Goal: Task Accomplishment & Management: Manage account settings

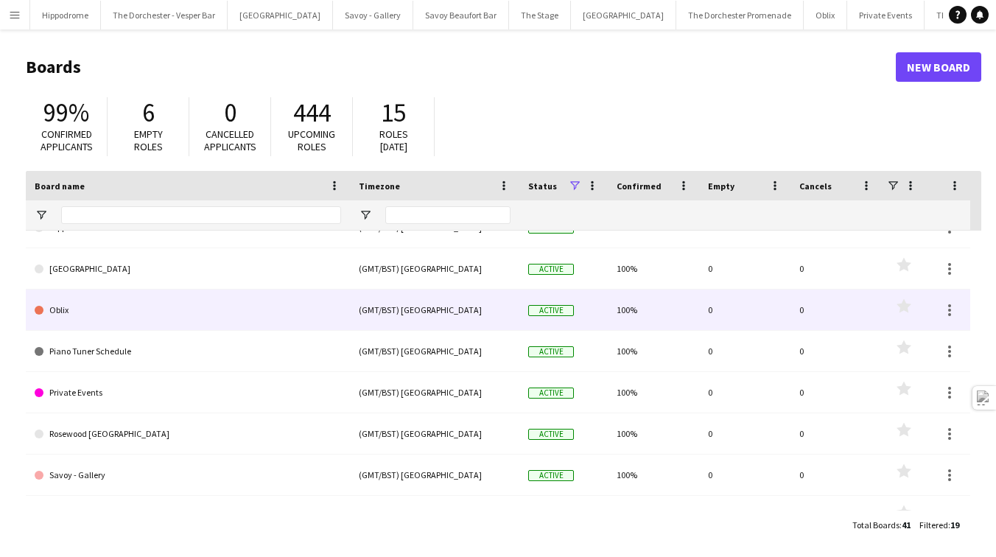
scroll to position [105, 0]
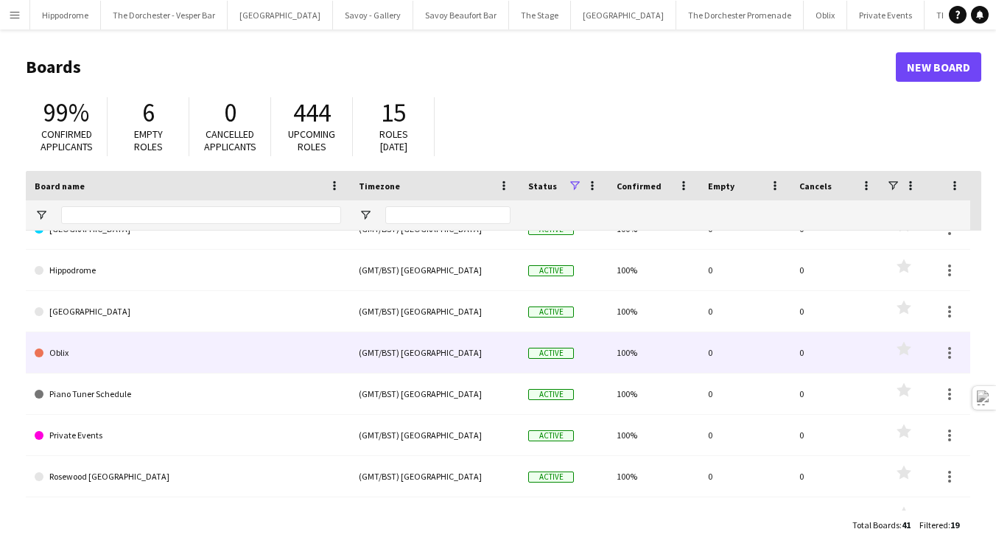
click at [96, 337] on link "Oblix" at bounding box center [188, 352] width 307 height 41
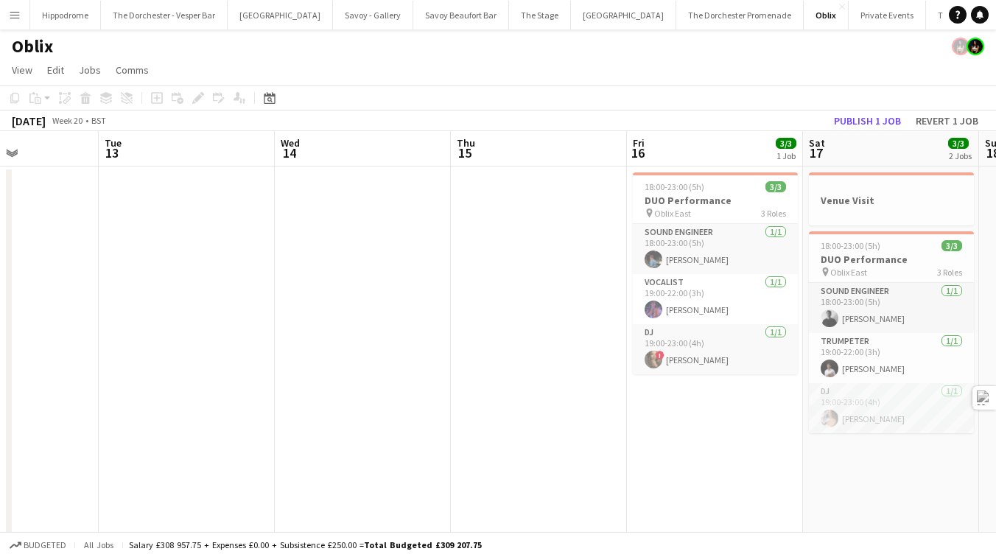
scroll to position [0, 553]
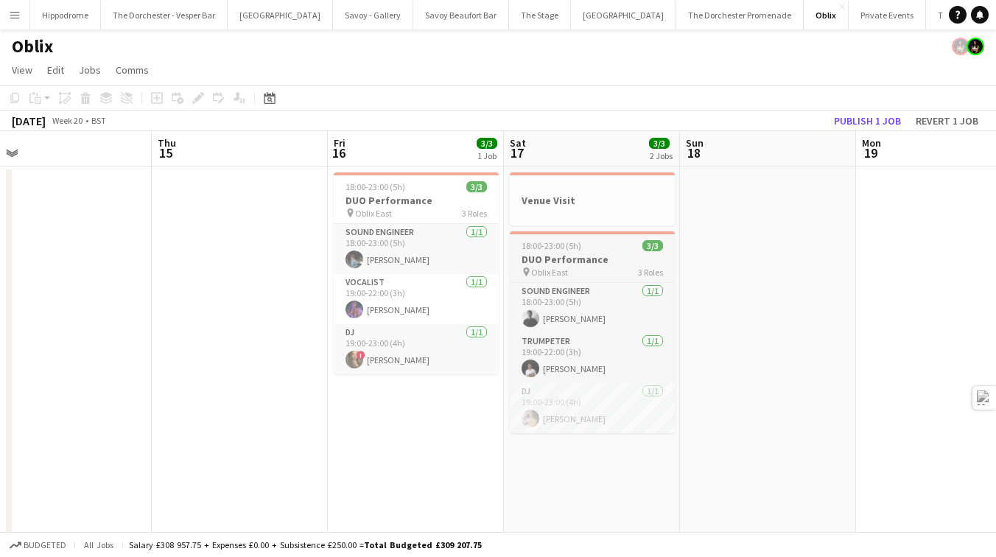
click at [603, 274] on div "pin Oblix East 3 Roles" at bounding box center [592, 272] width 165 height 12
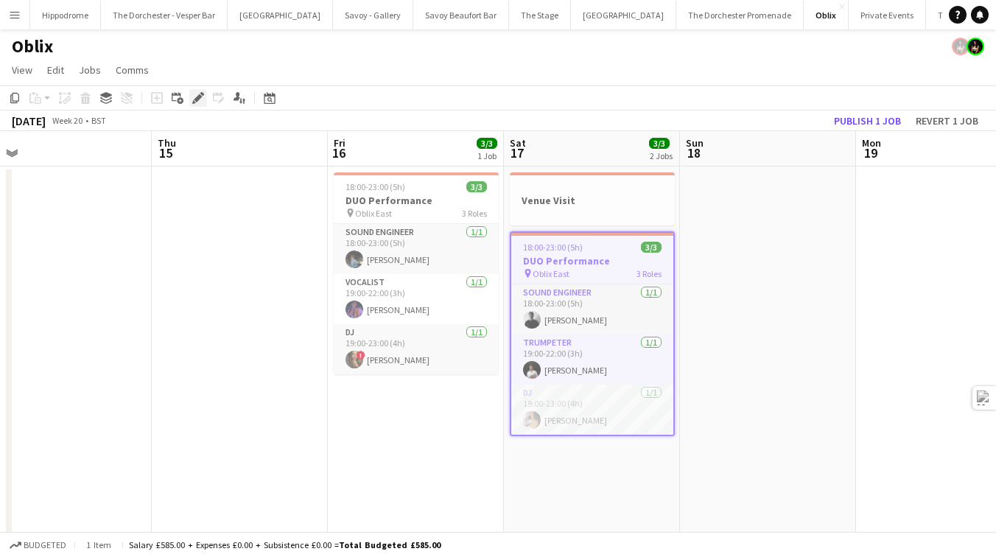
click at [198, 91] on div "Edit" at bounding box center [198, 98] width 18 height 18
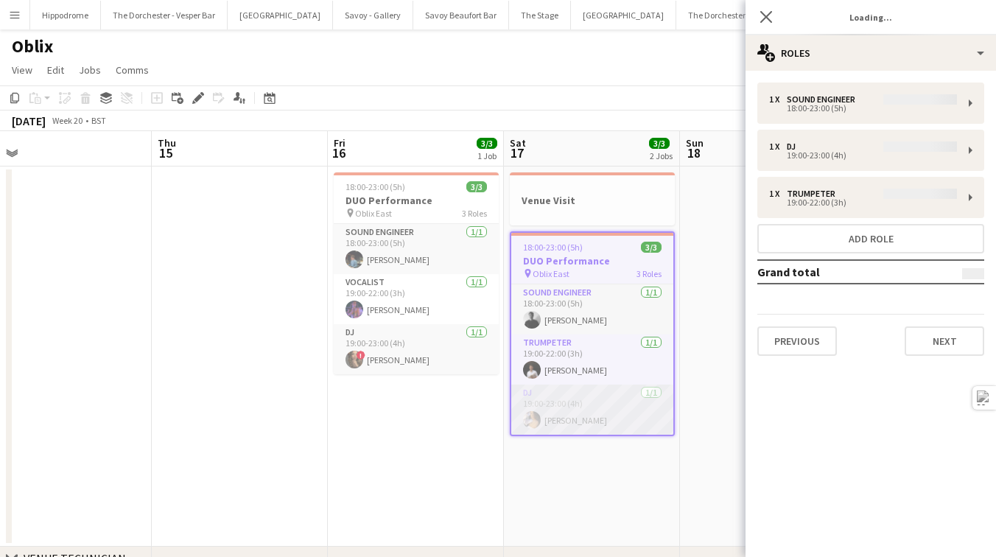
type input "**********"
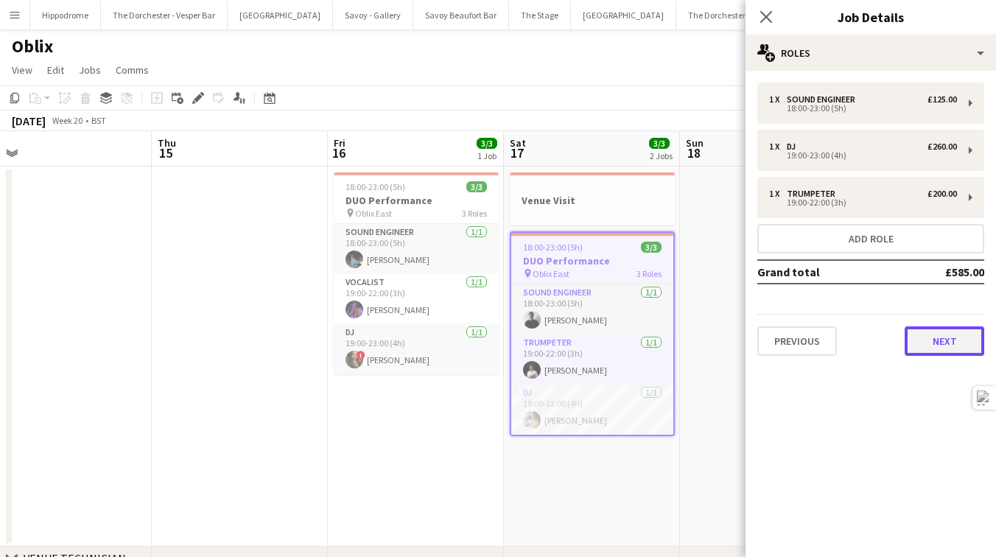
click at [954, 341] on button "Next" at bounding box center [945, 340] width 80 height 29
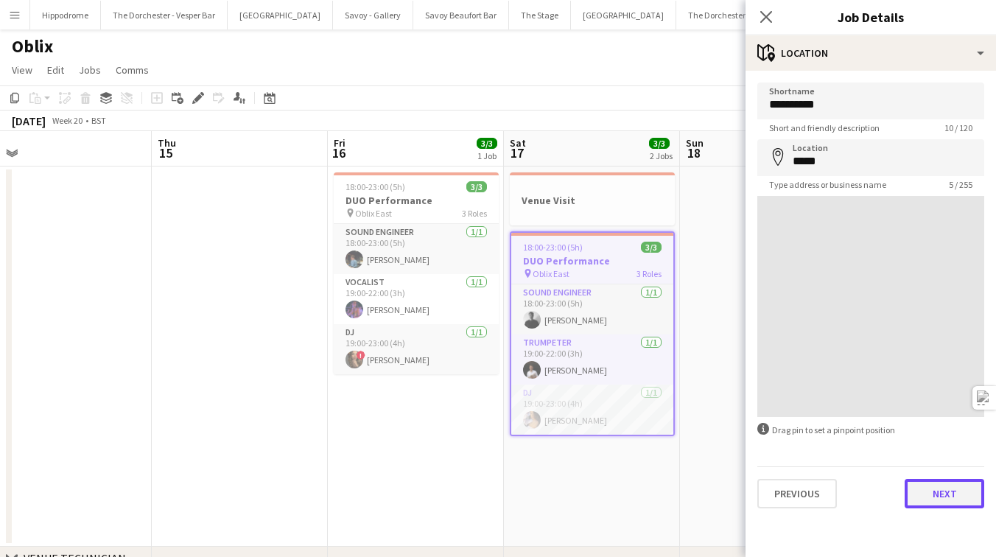
click at [953, 494] on button "Next" at bounding box center [945, 493] width 80 height 29
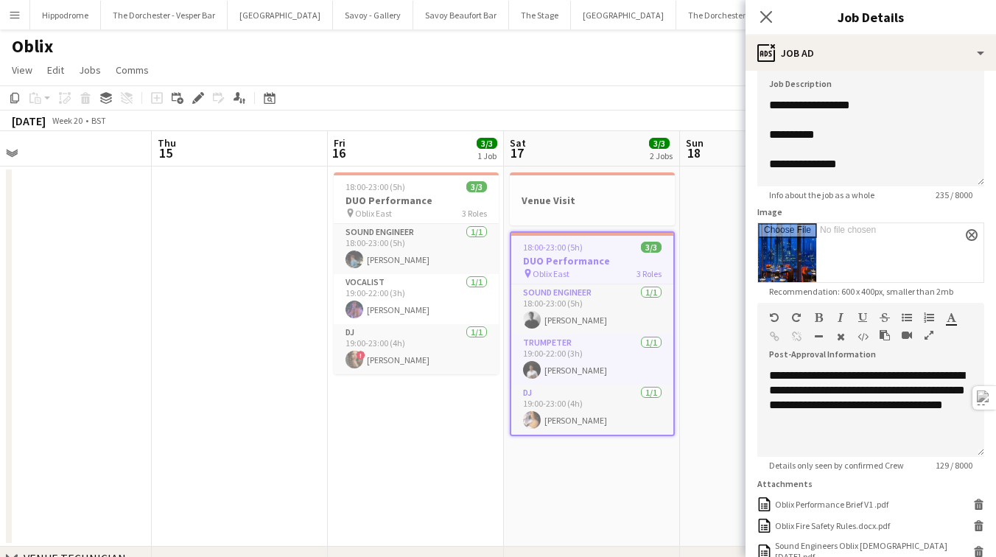
scroll to position [251, 0]
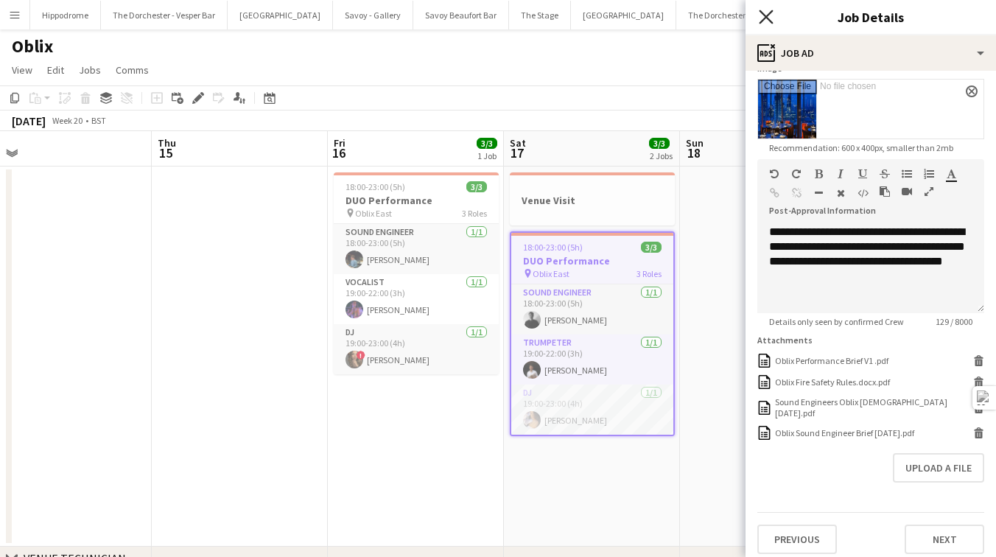
click at [766, 14] on icon "Close pop-in" at bounding box center [766, 17] width 14 height 14
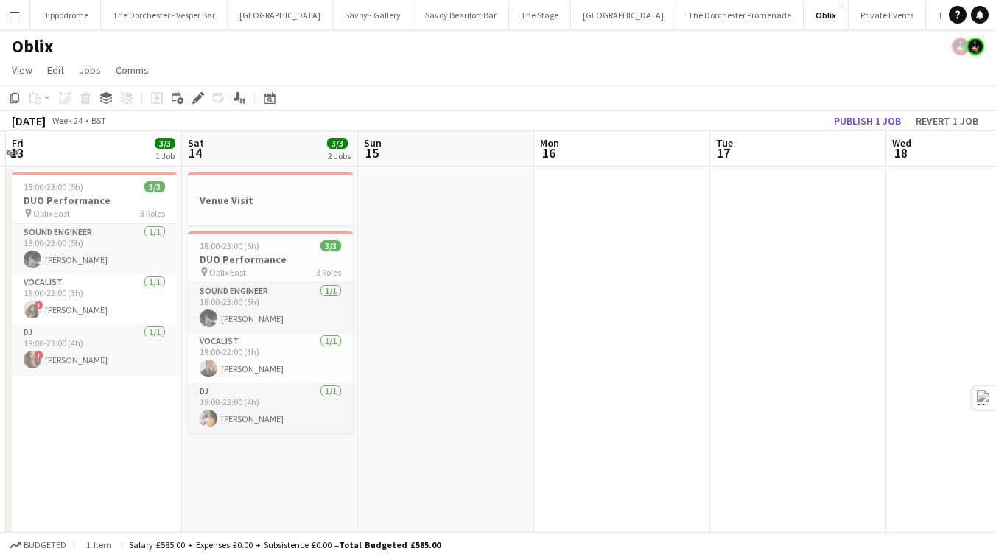
scroll to position [0, 553]
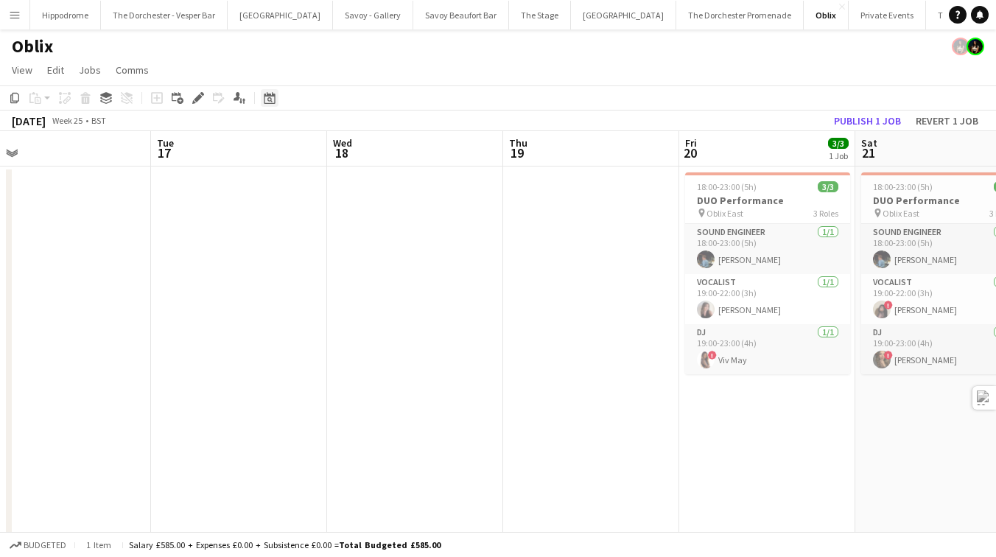
click at [264, 103] on icon "Date picker" at bounding box center [270, 98] width 12 height 12
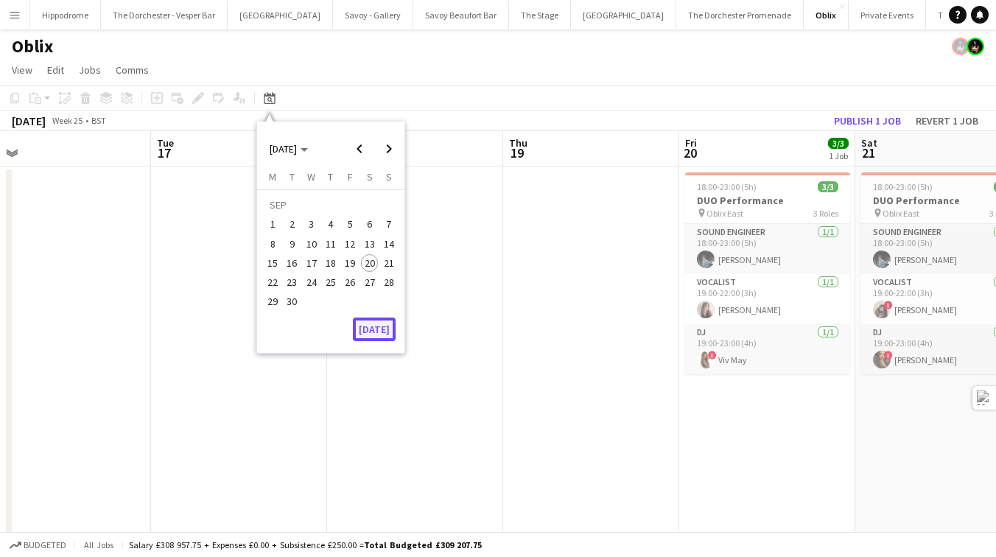
click at [378, 331] on button "[DATE]" at bounding box center [374, 330] width 43 height 24
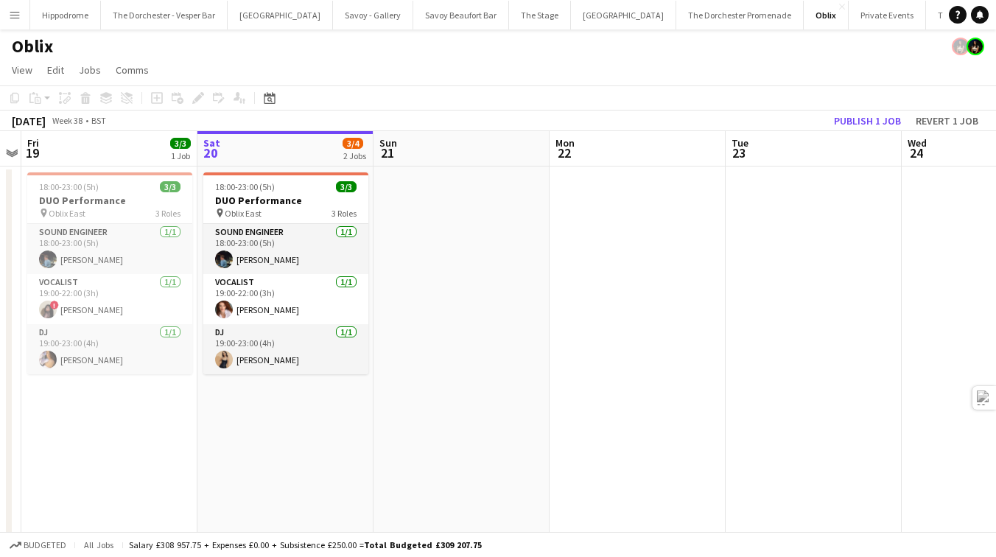
click at [499, 340] on app-date-cell at bounding box center [462, 357] width 176 height 380
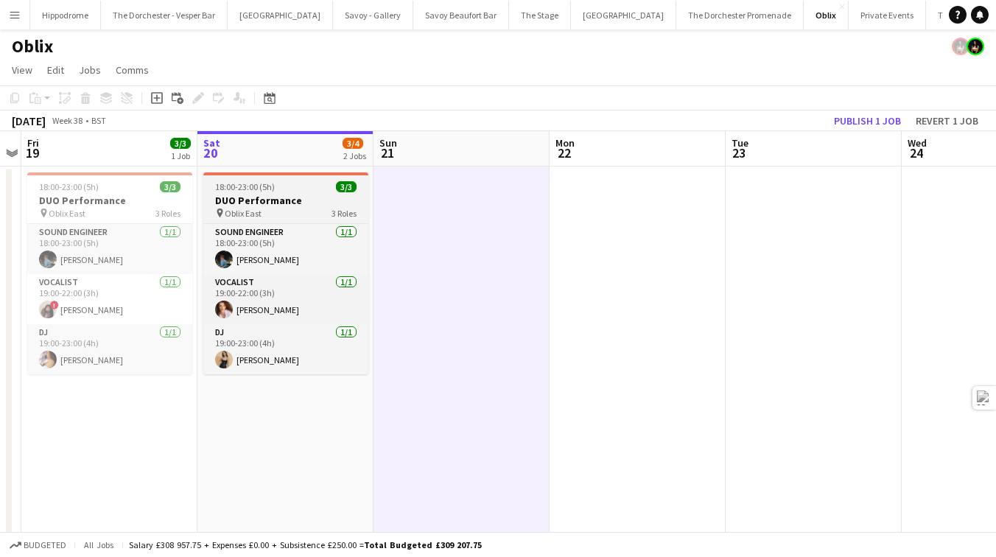
click at [293, 203] on h3 "DUO Performance" at bounding box center [285, 200] width 165 height 13
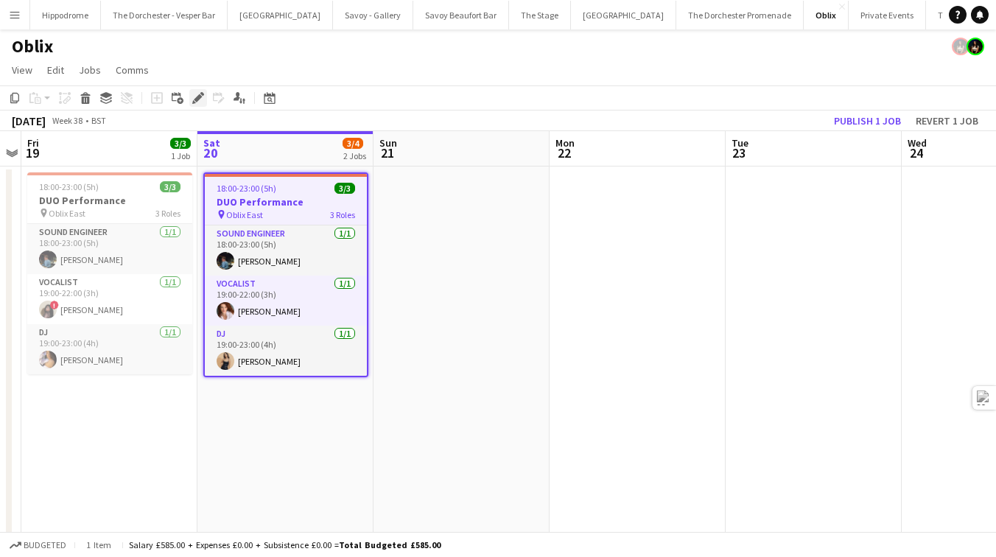
click at [198, 98] on icon at bounding box center [198, 98] width 8 height 8
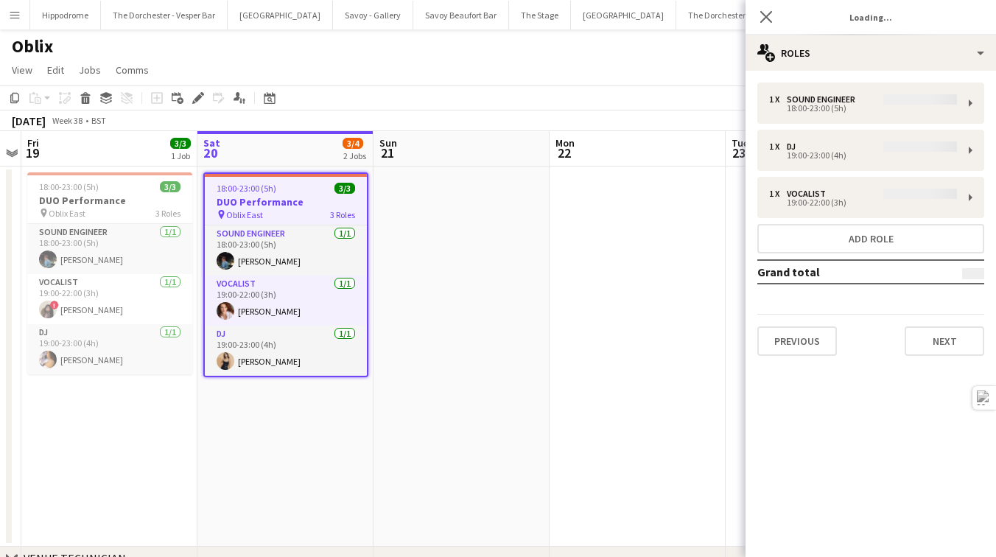
type input "**********"
click at [956, 340] on button "Next" at bounding box center [945, 340] width 80 height 29
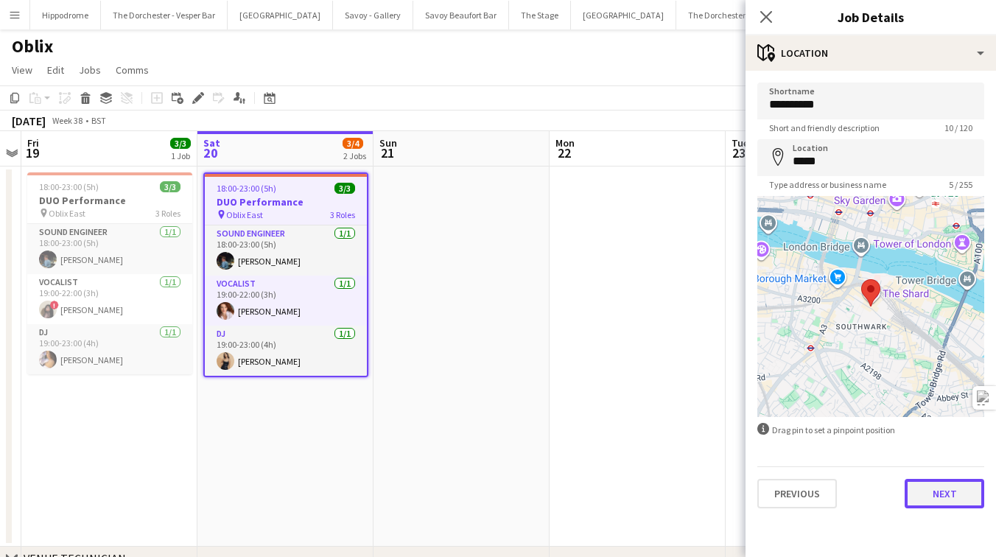
click at [931, 503] on button "Next" at bounding box center [945, 493] width 80 height 29
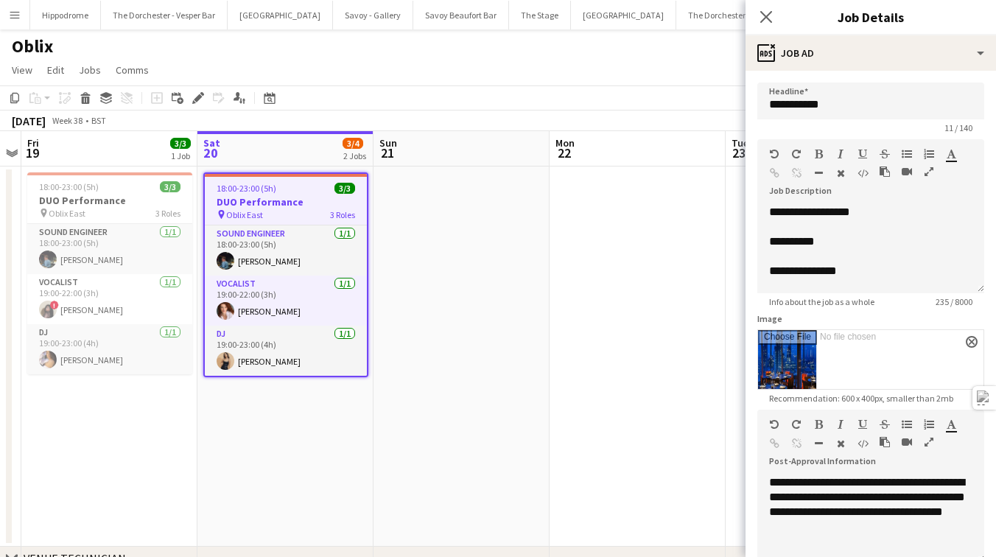
scroll to position [251, 0]
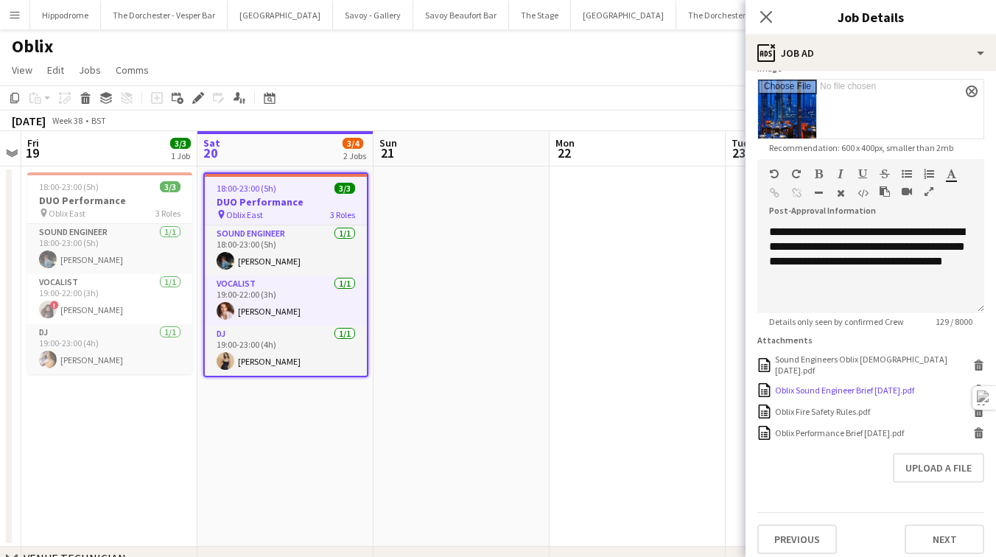
click at [854, 385] on div "Oblix Sound Engineer Brief [DATE].pdf" at bounding box center [844, 390] width 139 height 11
click at [851, 427] on div "Oblix Performance Brief [DATE].pdf" at bounding box center [839, 432] width 129 height 11
click at [19, 19] on app-icon "Menu" at bounding box center [15, 15] width 12 height 12
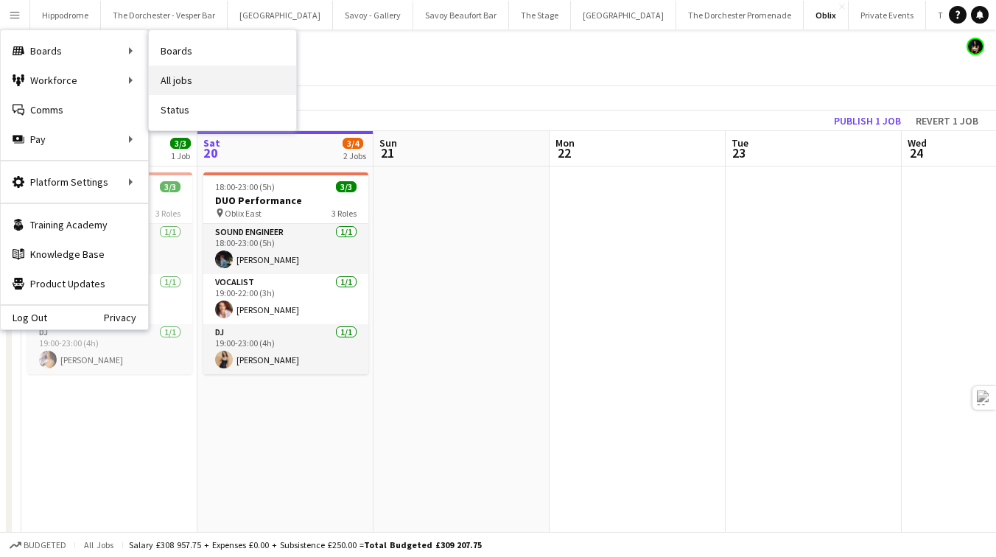
click at [230, 80] on link "All jobs" at bounding box center [222, 80] width 147 height 29
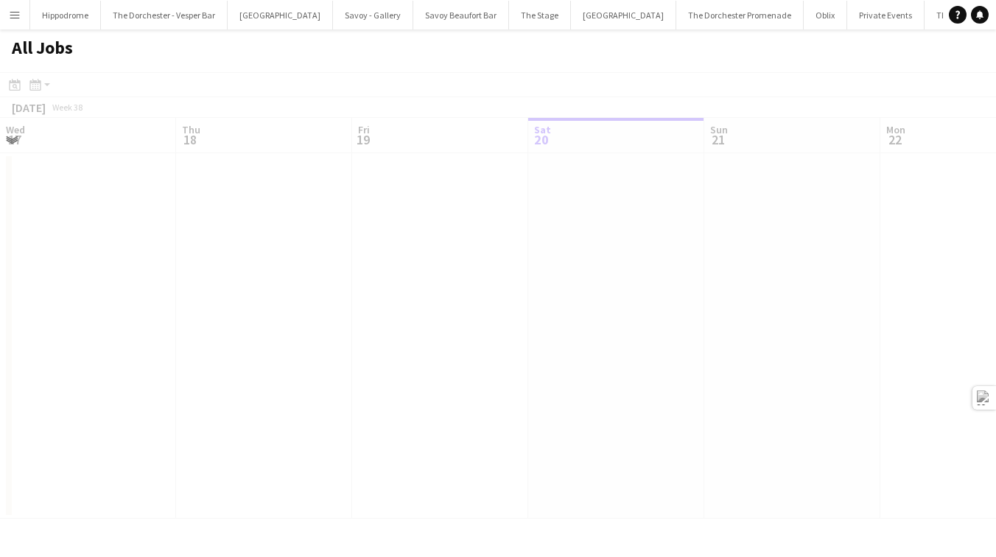
scroll to position [0, 352]
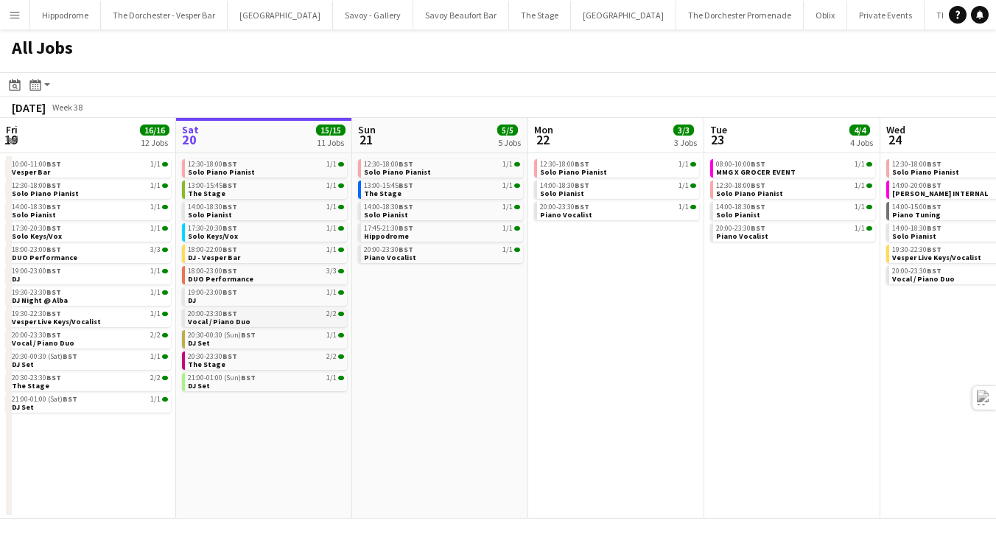
click at [266, 322] on link "20:00-23:30 BST 2/2 Vocal / Piano Duo" at bounding box center [266, 317] width 156 height 17
